Goal: Task Accomplishment & Management: Manage account settings

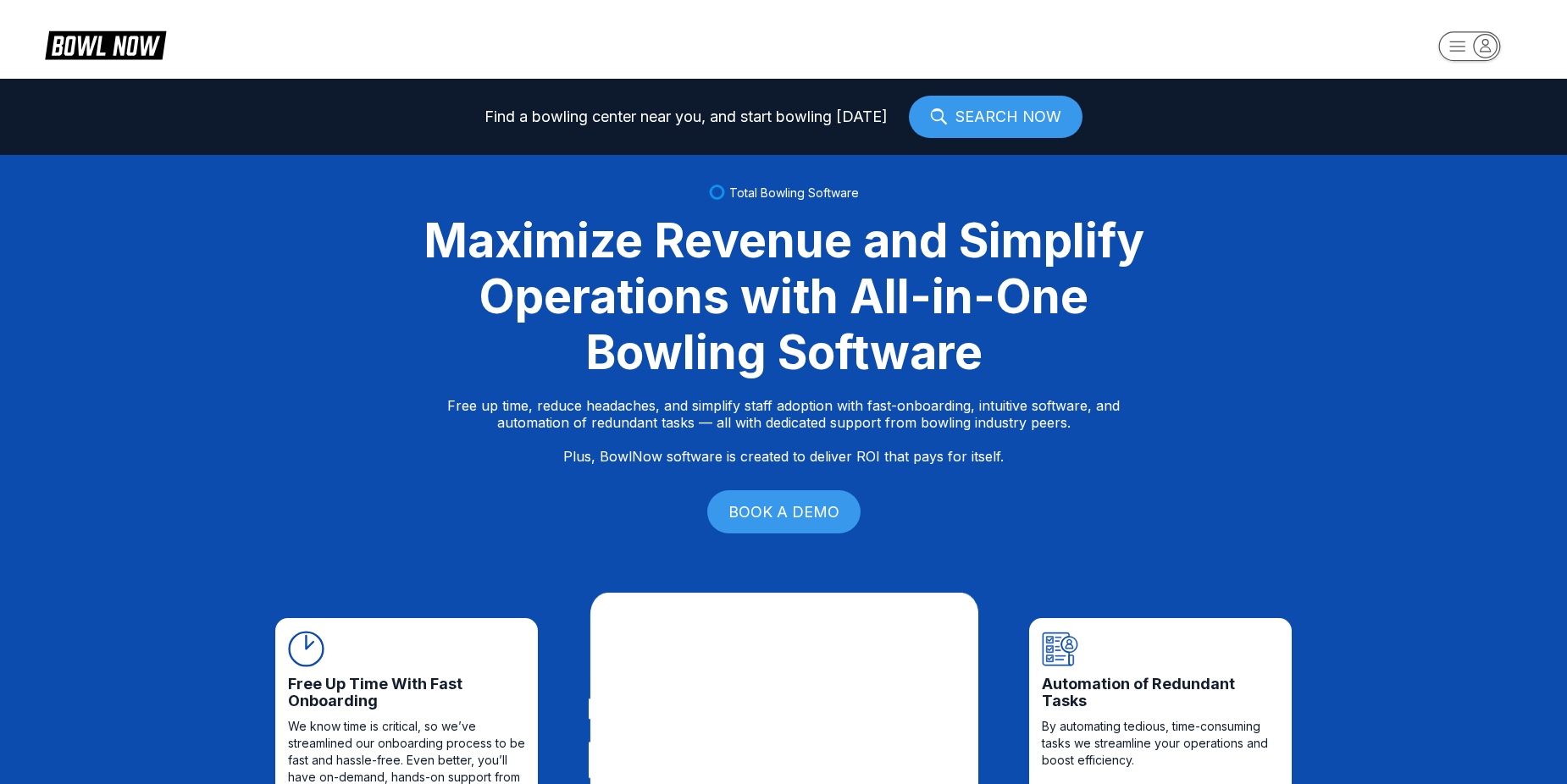
click at [1455, 53] on rect "button" at bounding box center [1469, 45] width 61 height 29
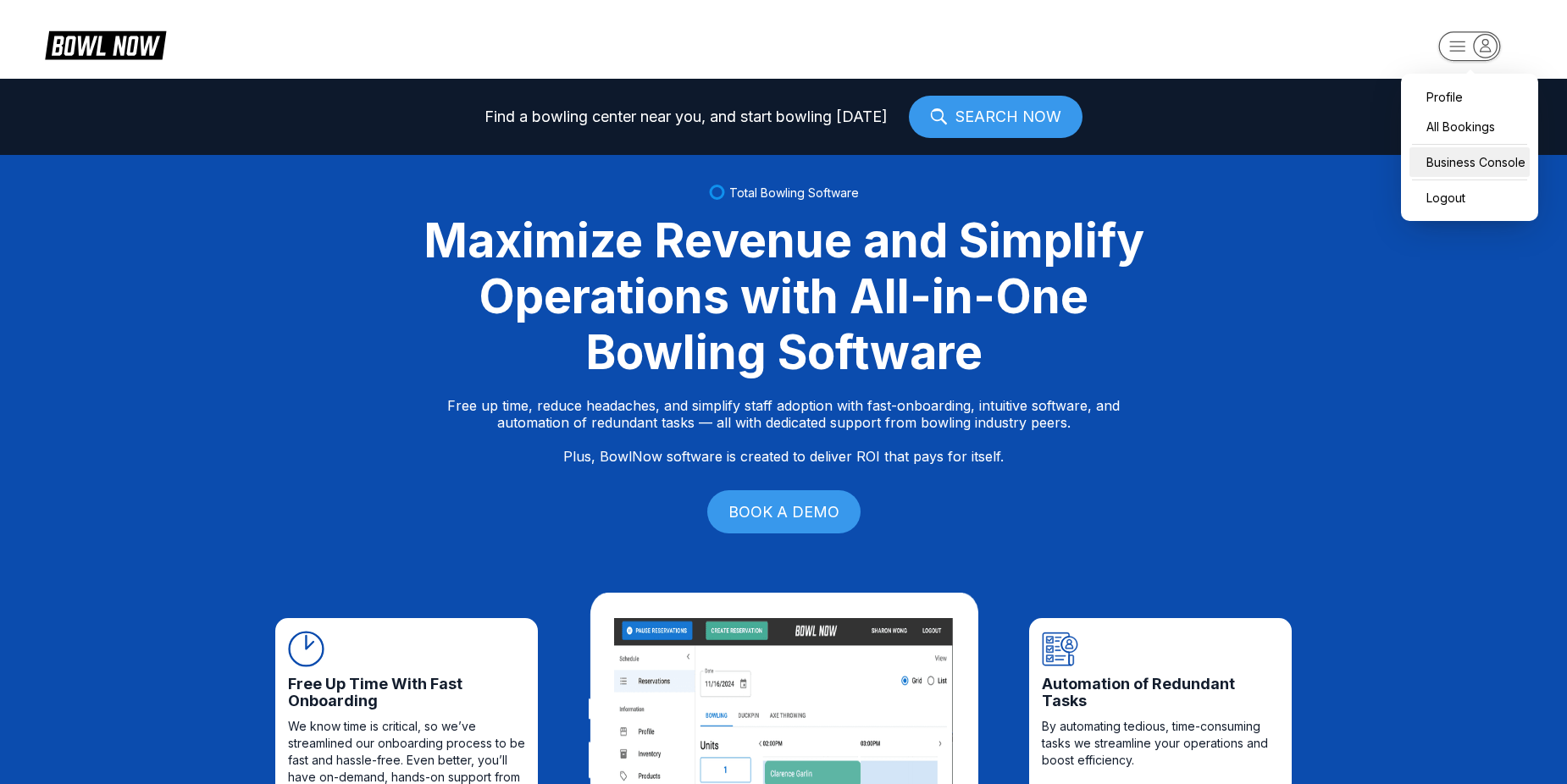
click at [1449, 162] on div "Business Console" at bounding box center [1469, 162] width 120 height 29
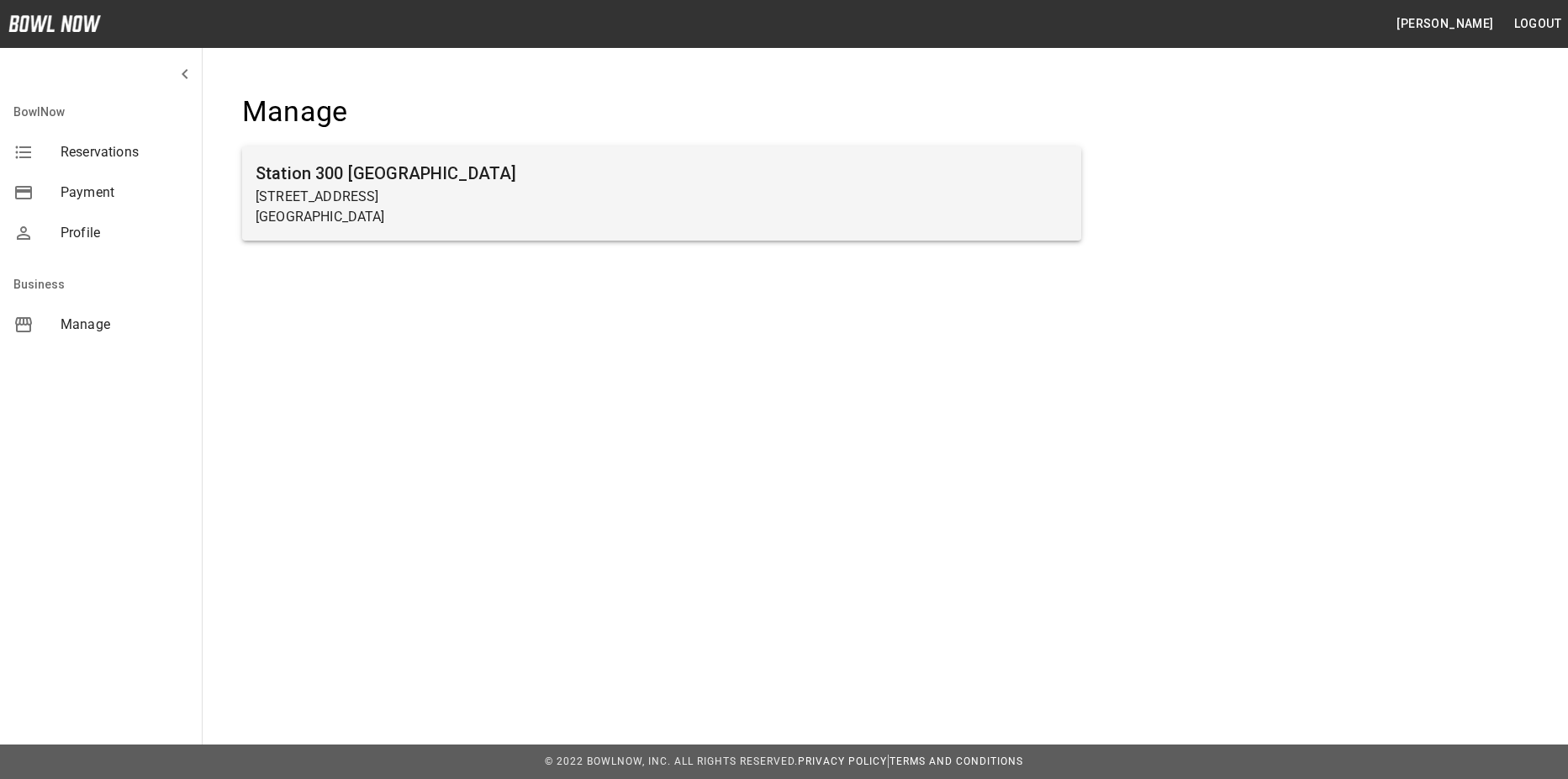
click at [314, 190] on p "[STREET_ADDRESS]" at bounding box center [662, 197] width 813 height 21
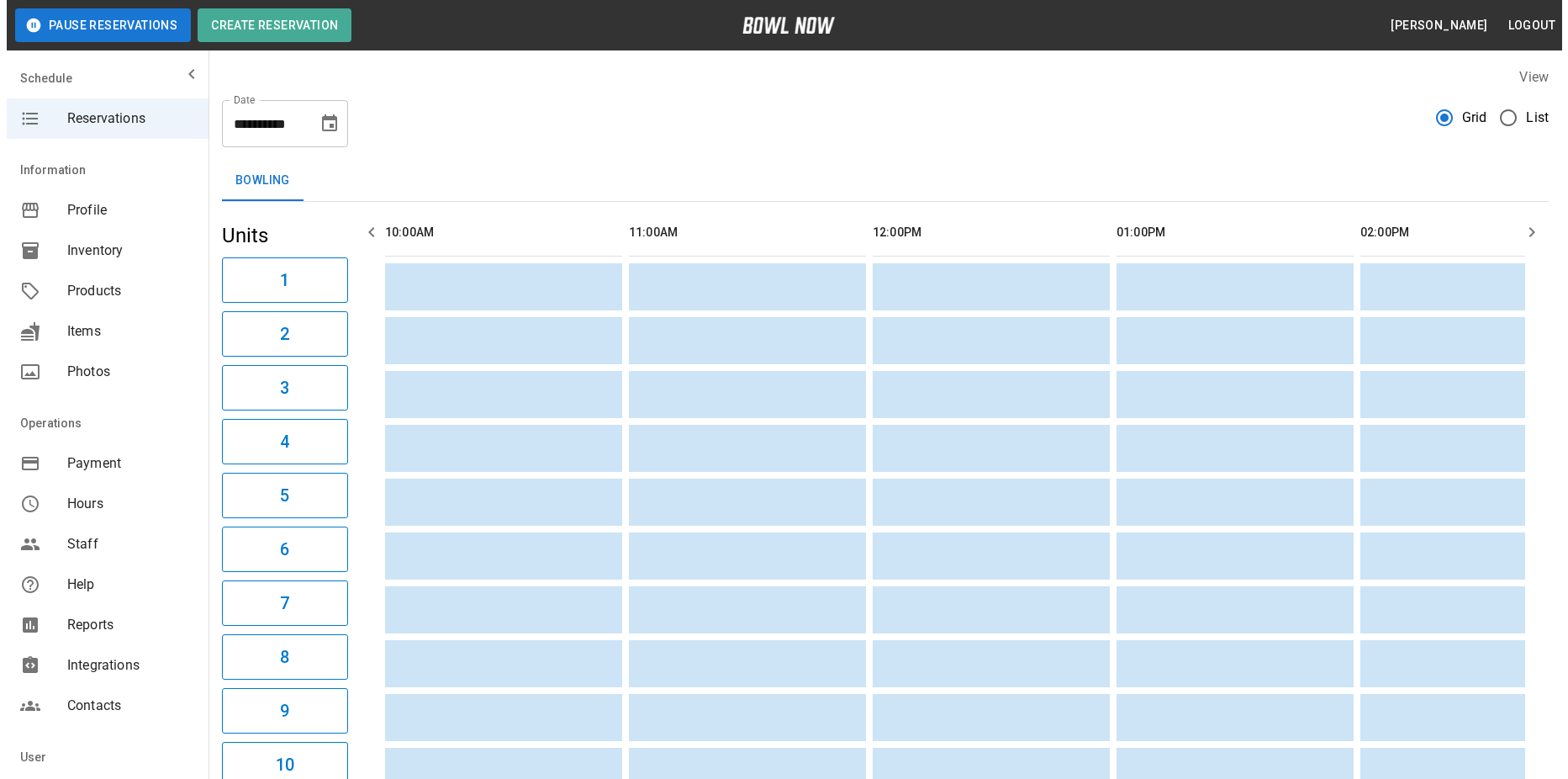
scroll to position [0, 1220]
